Goal: Information Seeking & Learning: Learn about a topic

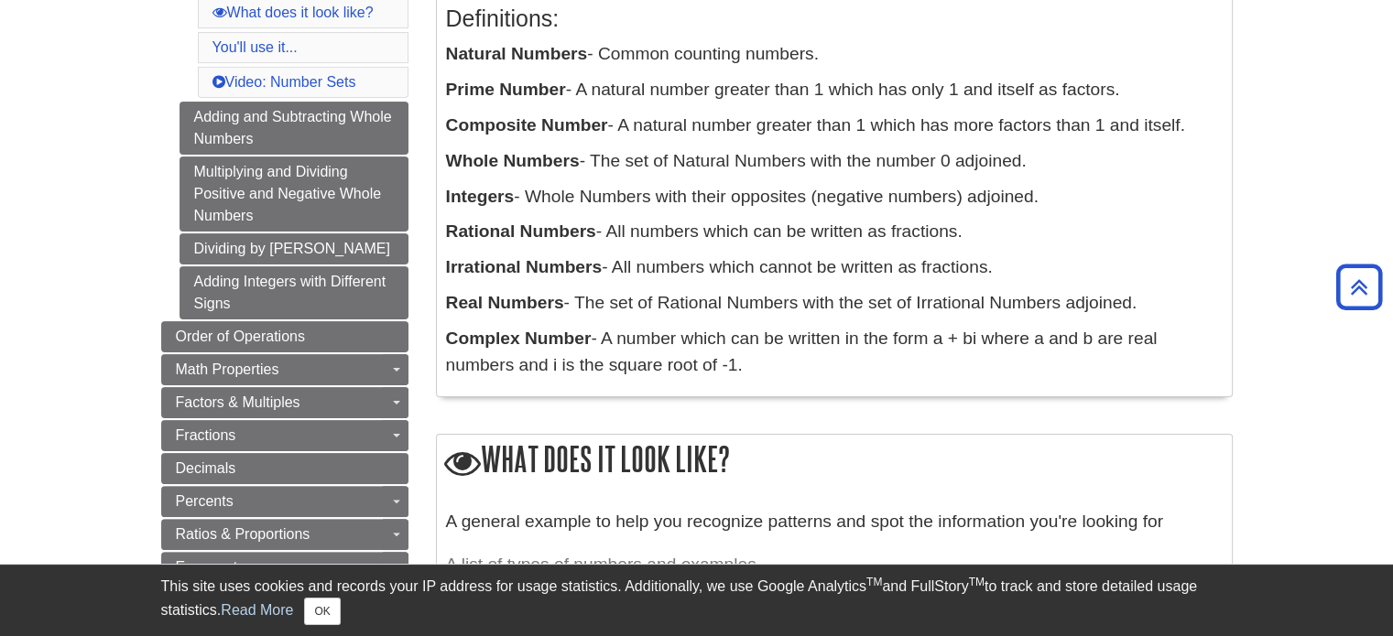
scroll to position [402, 0]
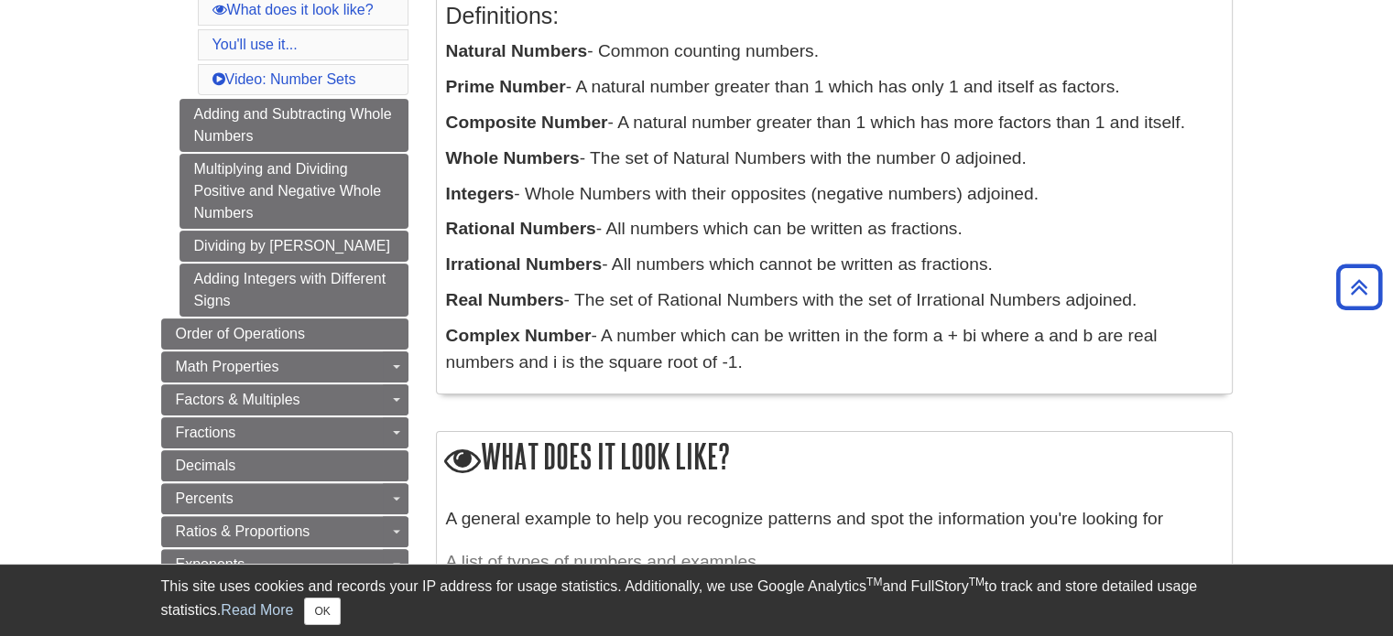
click at [534, 230] on b "Rational Numbers" at bounding box center [521, 228] width 150 height 19
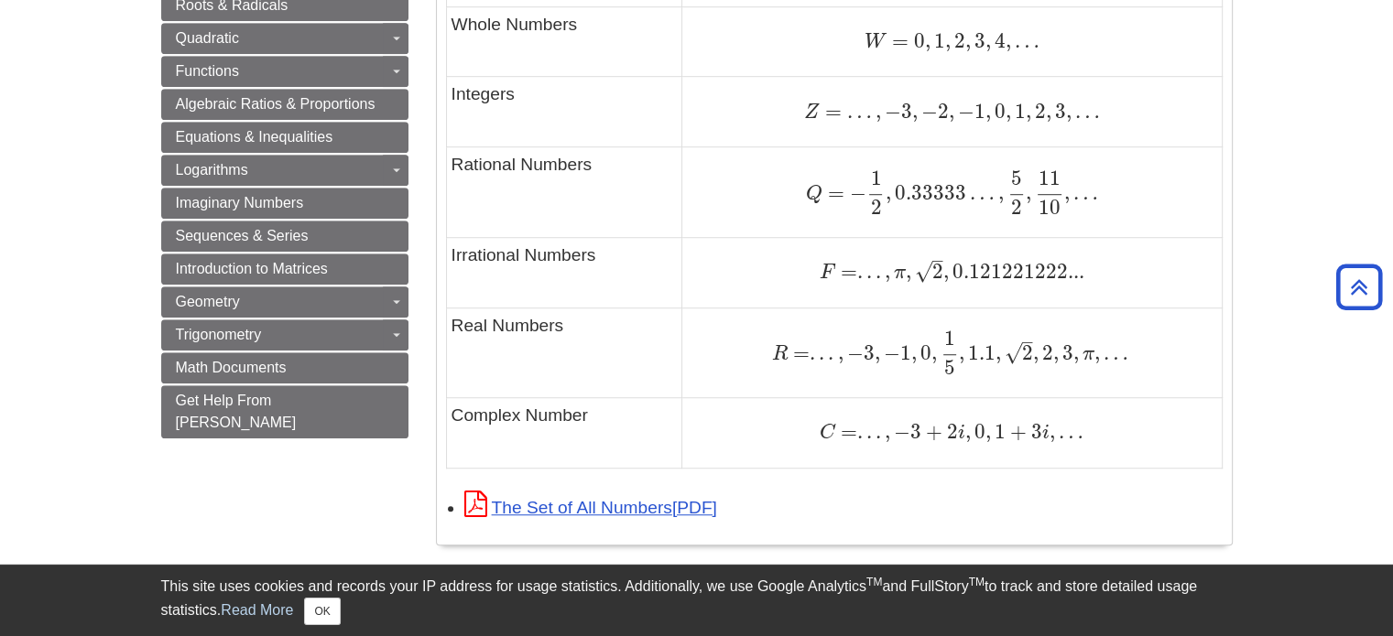
scroll to position [1226, 0]
drag, startPoint x: 1112, startPoint y: 266, endPoint x: 954, endPoint y: 273, distance: 157.7
click at [954, 273] on div "F = . . . , π , 2 – √ , 0.121221222... F = . . . , π , 2 , 0.121221222..." at bounding box center [951, 272] width 529 height 26
copy span "0.121221222..."
click at [1026, 296] on td "F = . . . , π , 2 – √ , 0.121221222... F = . . . , π , 2 , 0.121221222..." at bounding box center [951, 271] width 539 height 71
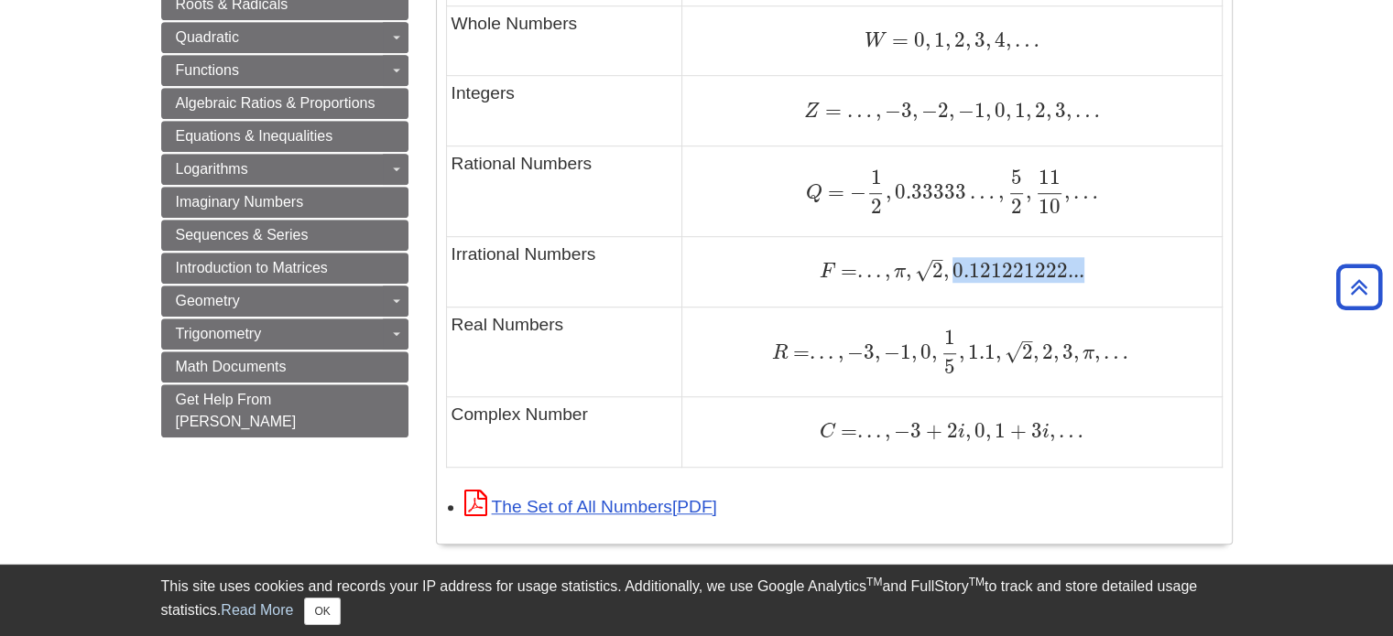
drag, startPoint x: 1096, startPoint y: 256, endPoint x: 956, endPoint y: 263, distance: 140.2
click at [956, 263] on td "F = . . . , π , 2 – √ , 0.121221222... F = . . . , π , 2 , 0.121221222..." at bounding box center [951, 271] width 539 height 71
copy span "0.121221222..."
click at [927, 326] on span "R = . . . , − 3 , − 1 , 0 , 1 5 , 1.1 , 2 – √ , 2 , 3 , π , …" at bounding box center [950, 338] width 356 height 51
click at [1113, 252] on td "F = . . . , π , 2 – √ , 0.121221222... F = . . . , π , 2 , 0.121221222..." at bounding box center [951, 271] width 539 height 71
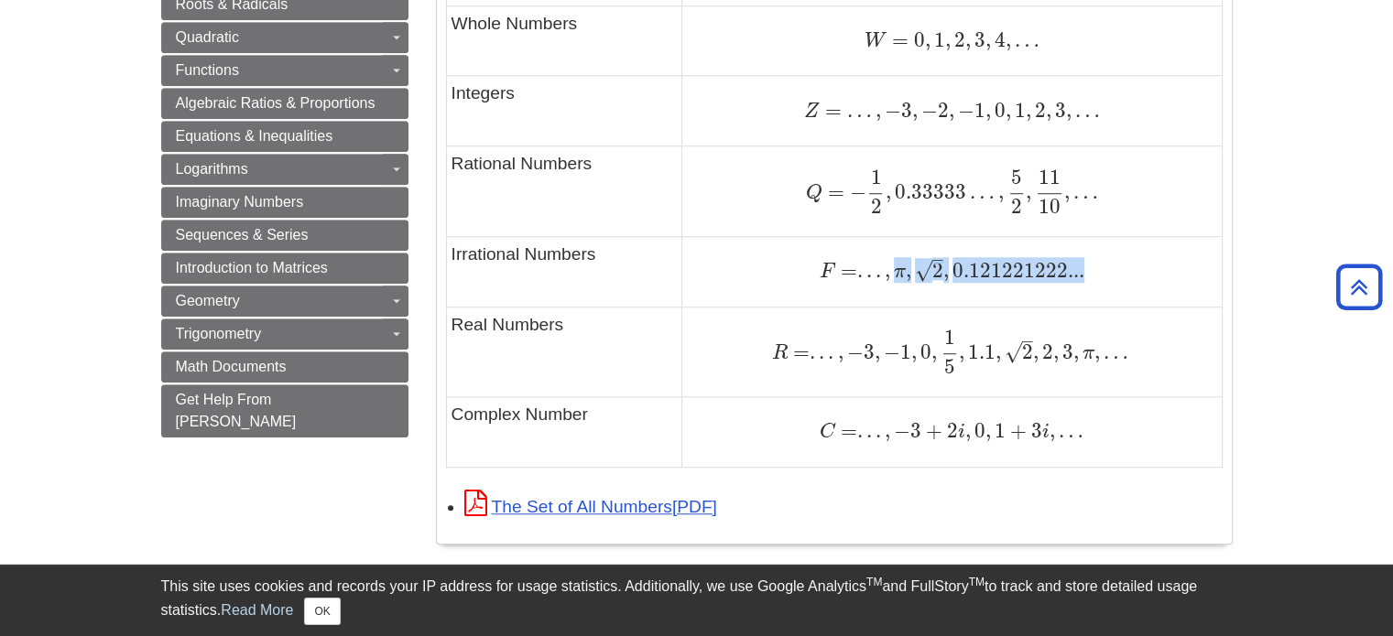
drag, startPoint x: 1107, startPoint y: 266, endPoint x: 899, endPoint y: 272, distance: 208.0
click at [899, 272] on div "F = . . . , π , 2 – √ , 0.121221222... F = . . . , π , 2 , 0.121221222..." at bounding box center [951, 272] width 529 height 26
copy span "π , 2 – √ , 0.121221222..."
click at [1030, 314] on td "R = . . . , − 3 , − 1 , 0 , 1 5 , 1.1 , 2 – √ , 2 , 3 , π , … R = . . . , − 3 ,…" at bounding box center [951, 352] width 539 height 90
